Goal: Task Accomplishment & Management: Manage account settings

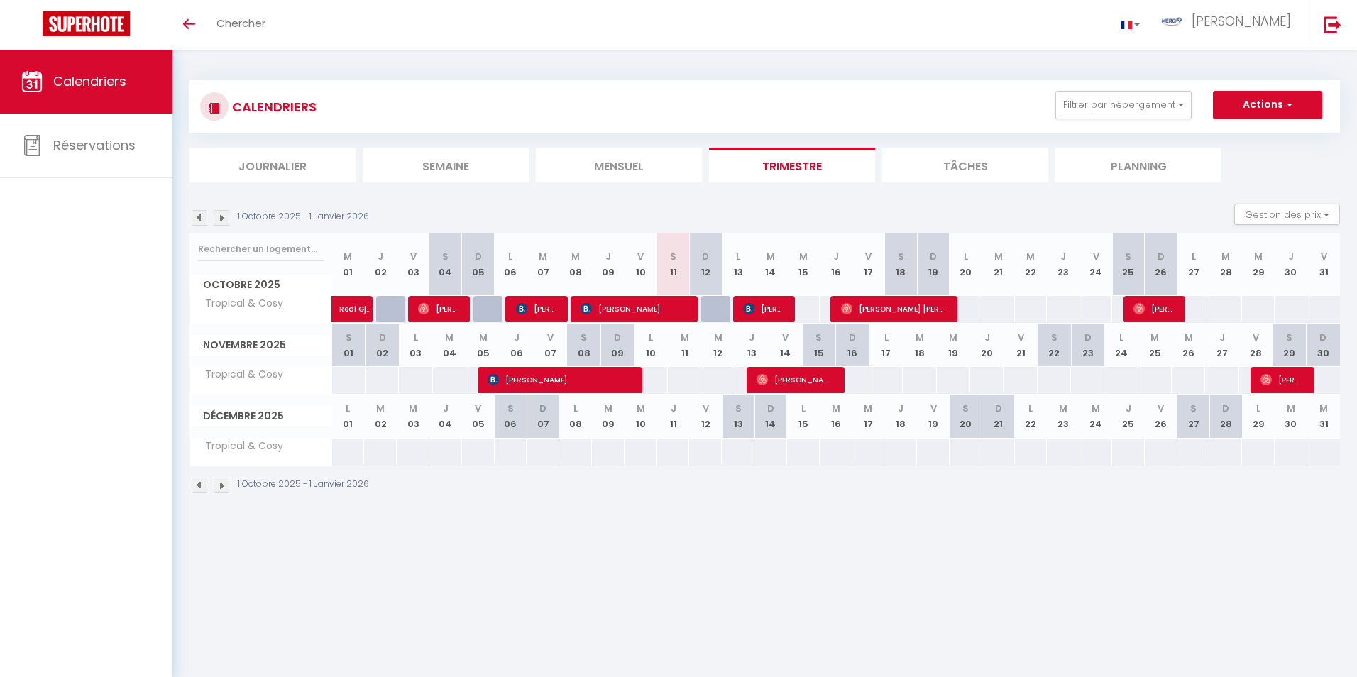
select select
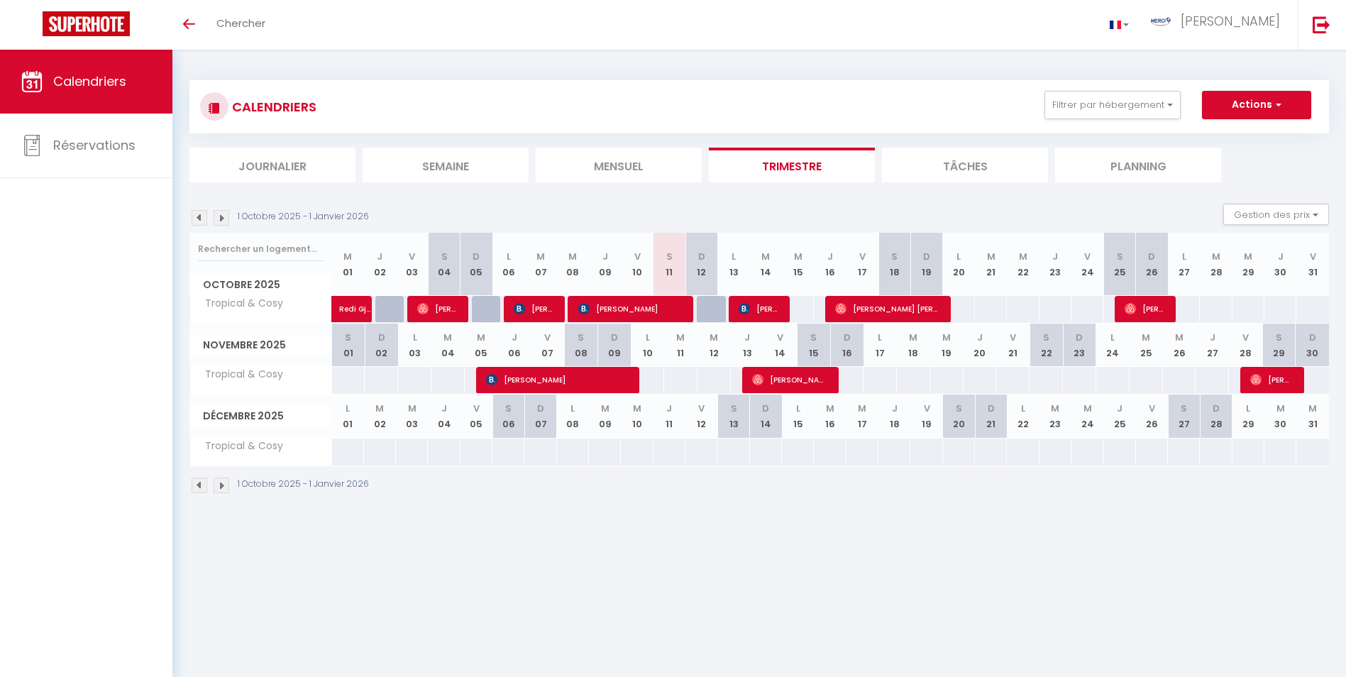
click at [788, 310] on div at bounding box center [774, 309] width 32 height 27
select select
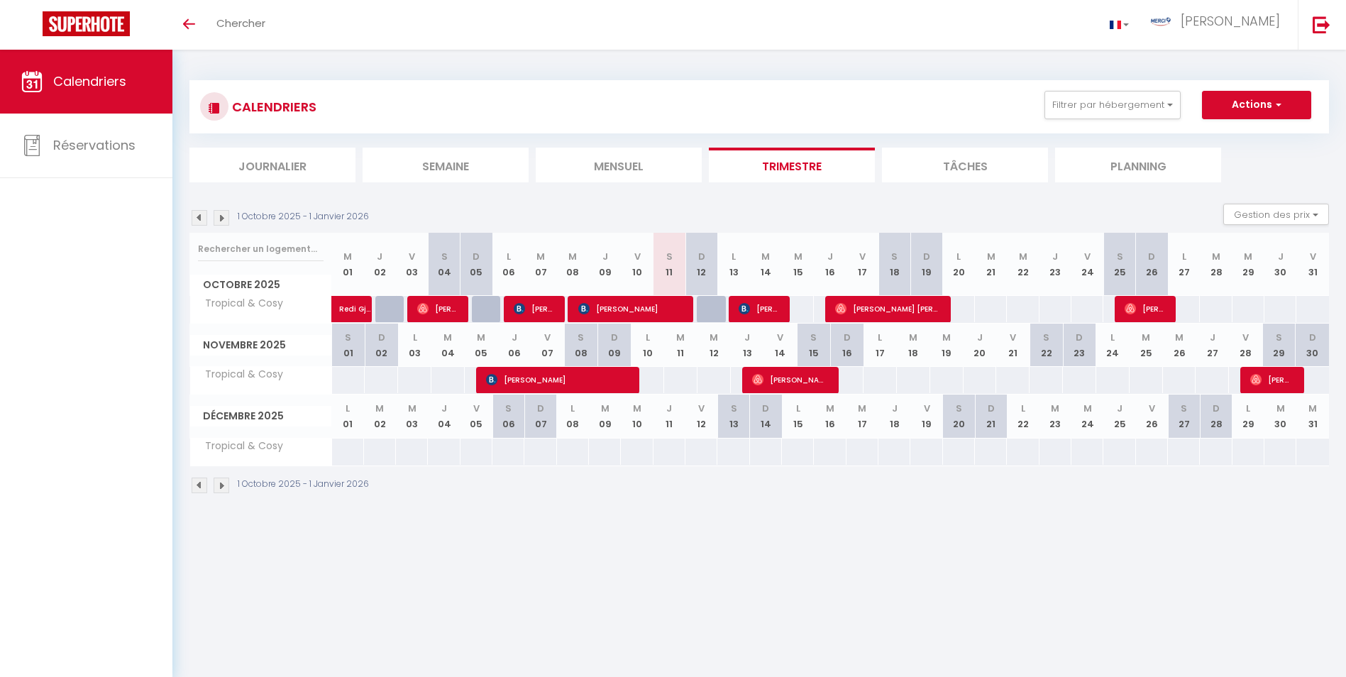
select select
click at [788, 310] on div at bounding box center [774, 309] width 32 height 27
select select
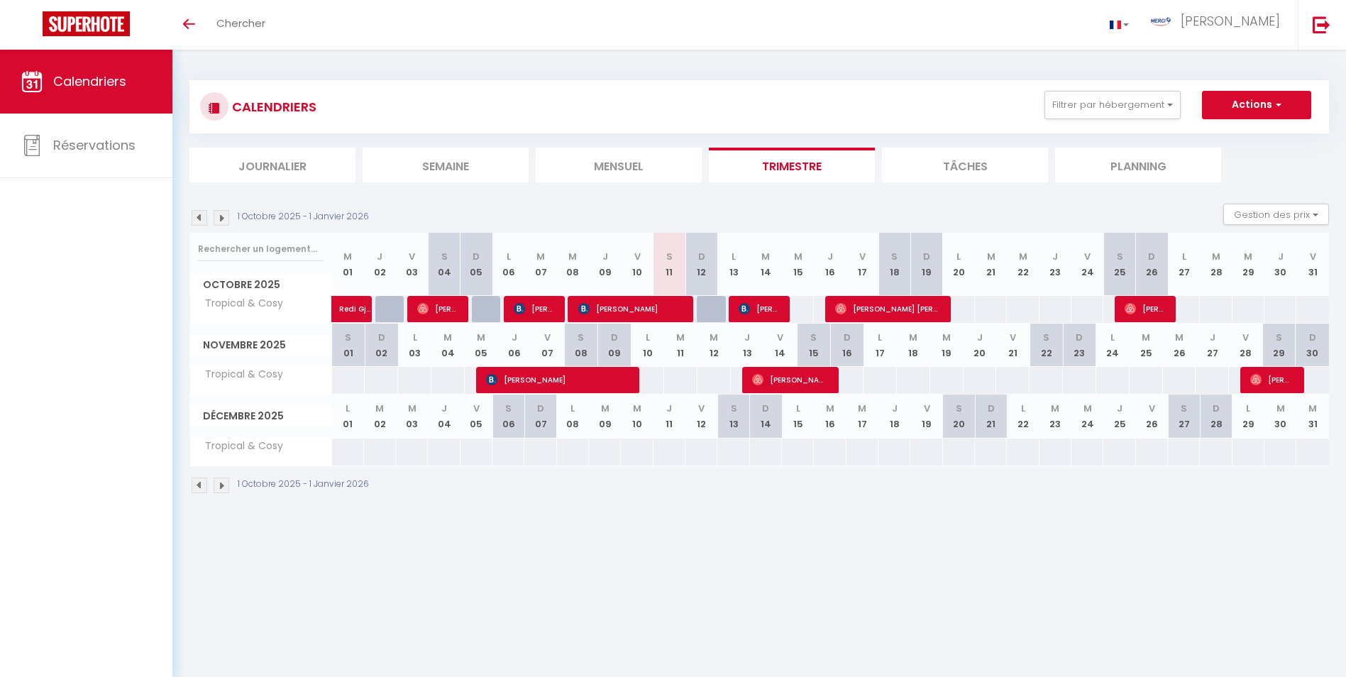
select select
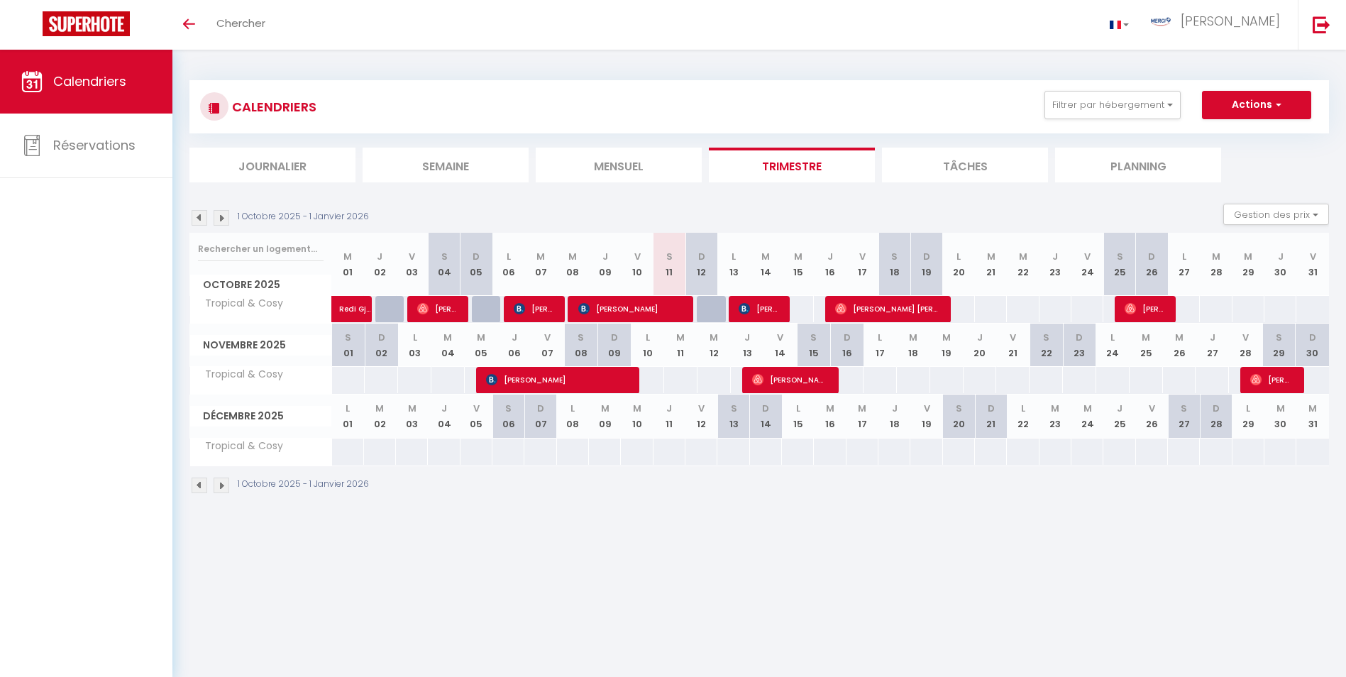
select select
click at [775, 311] on span "[PERSON_NAME]" at bounding box center [760, 308] width 43 height 27
select select "OK"
select select "1"
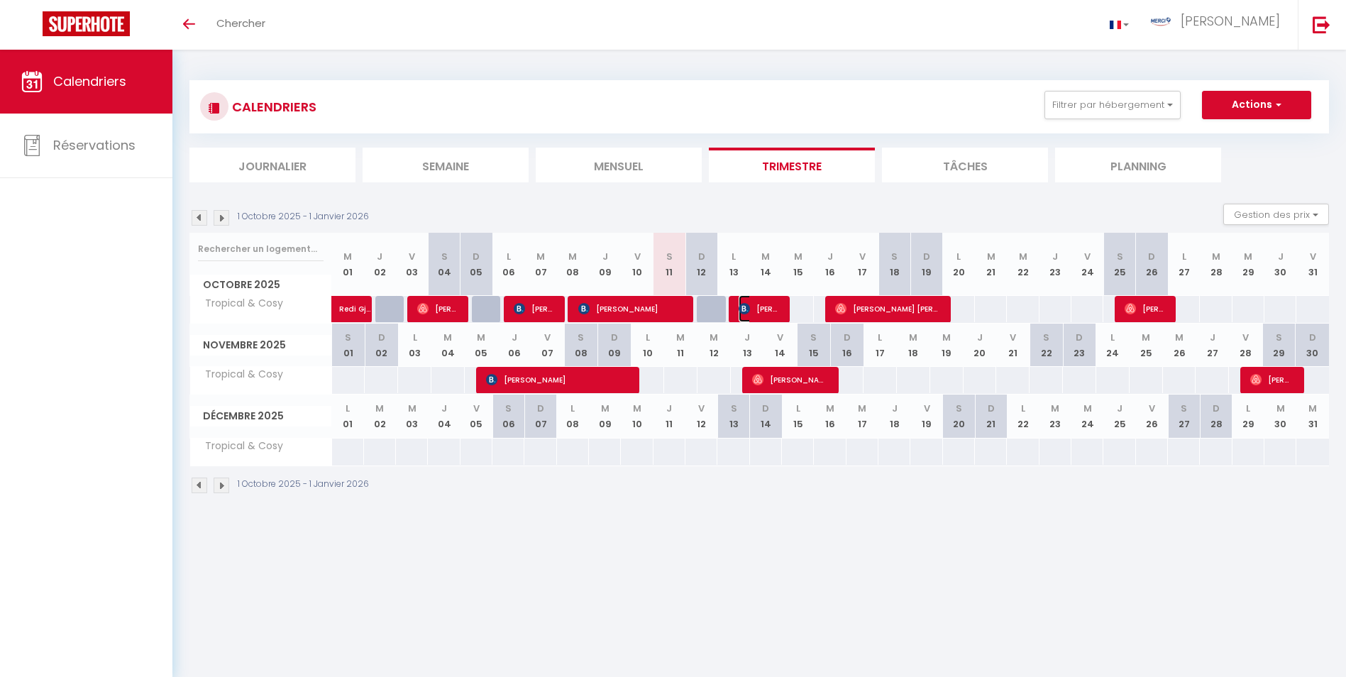
select select "0"
select select "1"
select select
select select "28318"
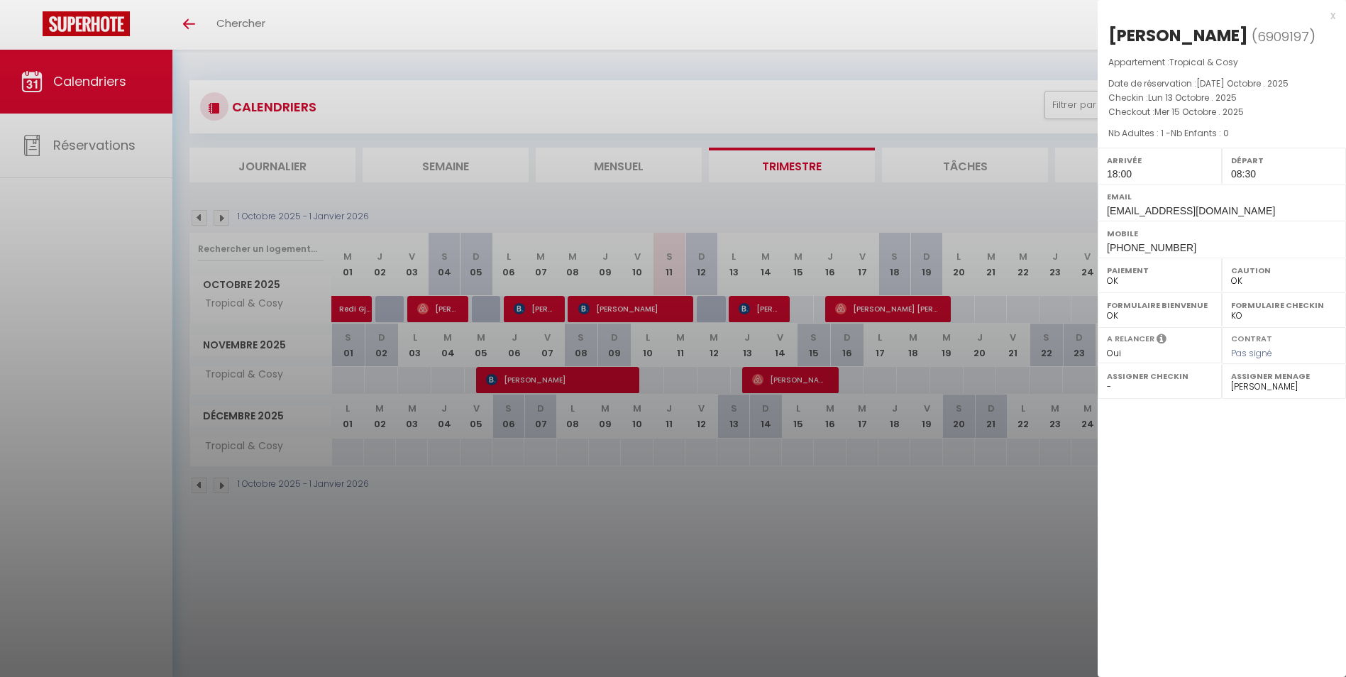
click at [851, 287] on div at bounding box center [673, 338] width 1346 height 677
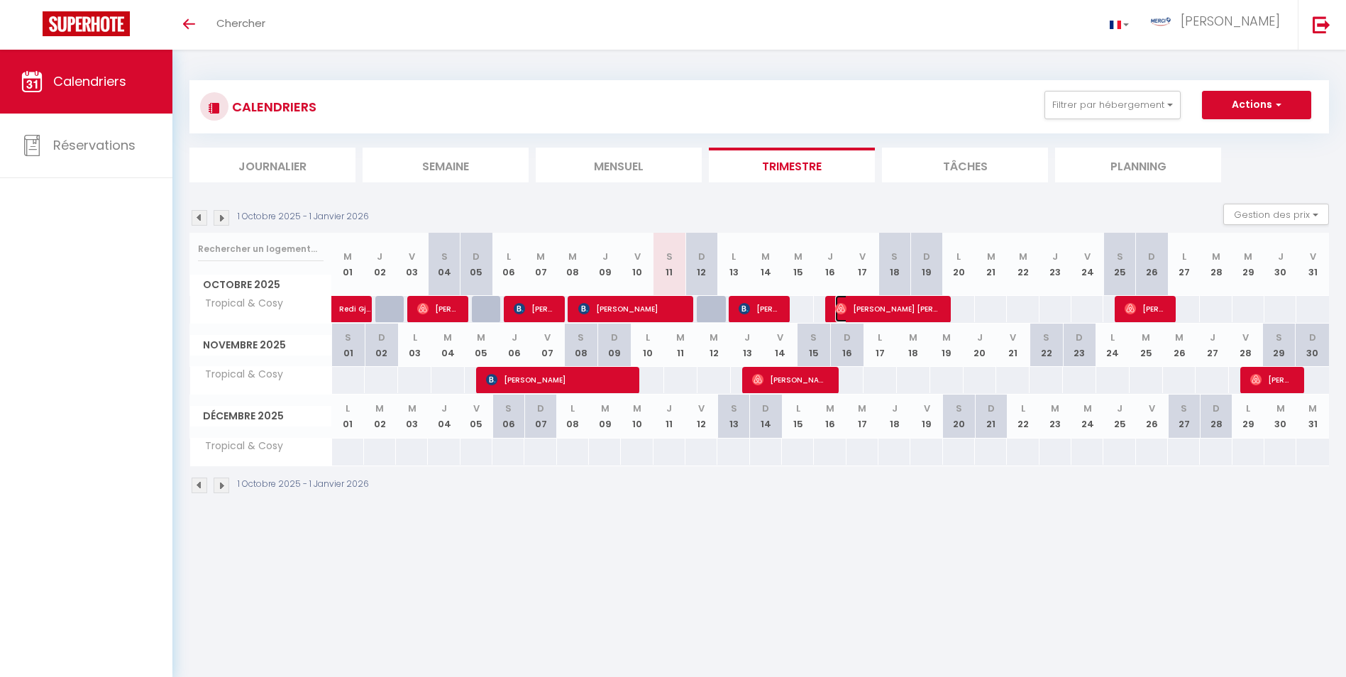
click at [851, 319] on span "[PERSON_NAME] [PERSON_NAME]" at bounding box center [888, 308] width 106 height 27
